Goal: Task Accomplishment & Management: Manage account settings

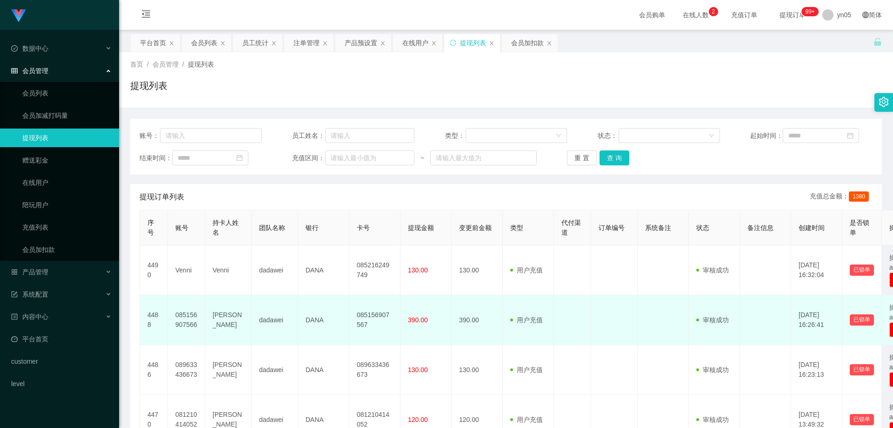
scroll to position [47, 0]
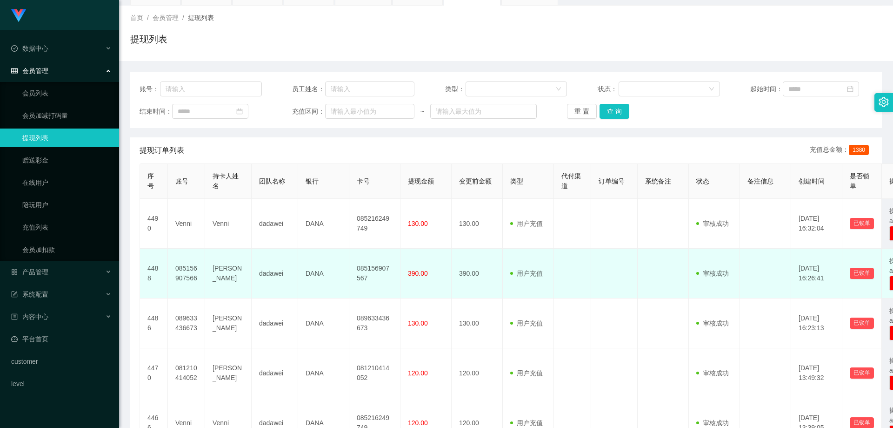
click at [187, 275] on td "085156907566" at bounding box center [186, 273] width 37 height 50
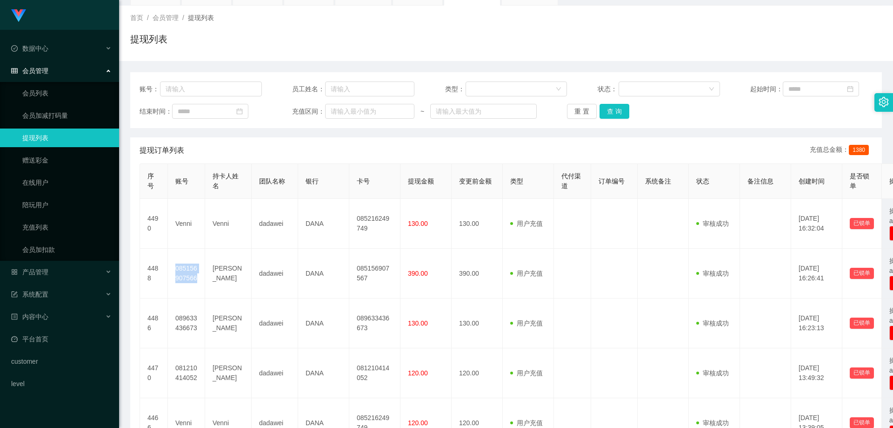
copy td "085156907566"
